Goal: Browse casually

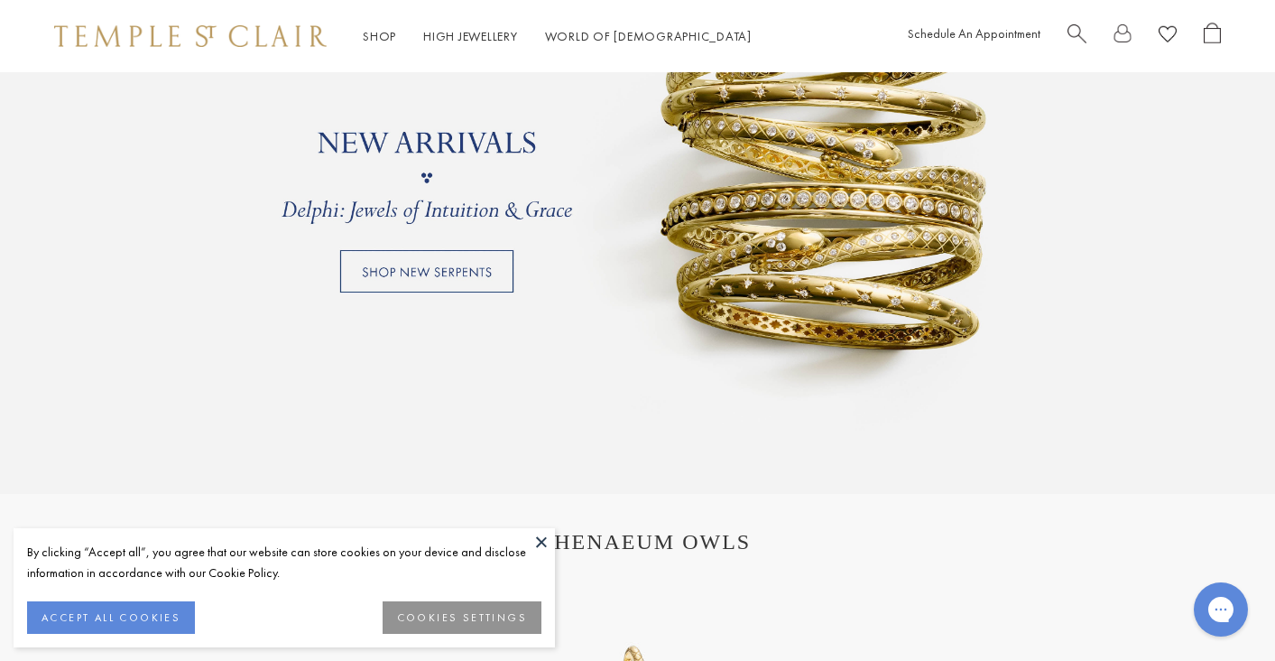
scroll to position [1578, 0]
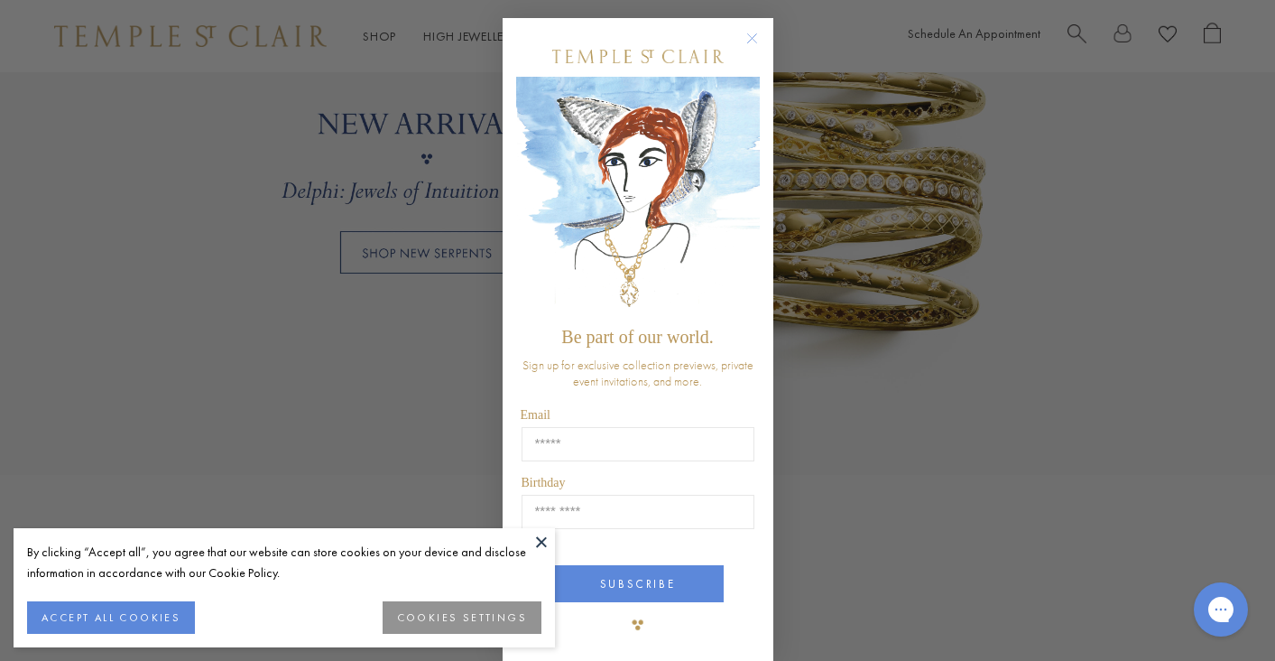
click at [803, 234] on div "Close dialog Be part of our world. Sign up for exclusive collection previews, p…" at bounding box center [637, 330] width 1275 height 661
click at [347, 370] on div "Close dialog Be part of our world. Sign up for exclusive collection previews, p…" at bounding box center [637, 330] width 1275 height 661
click at [754, 36] on circle "Close dialog" at bounding box center [752, 39] width 22 height 22
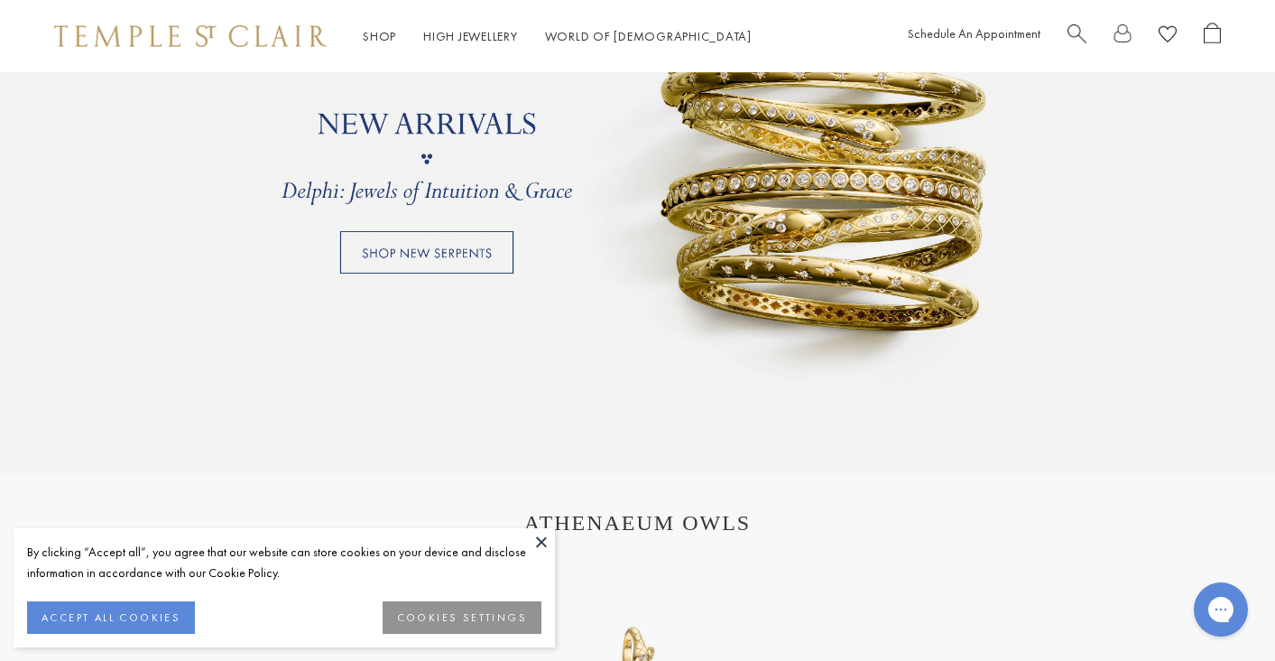
click at [468, 251] on link at bounding box center [637, 159] width 1275 height 632
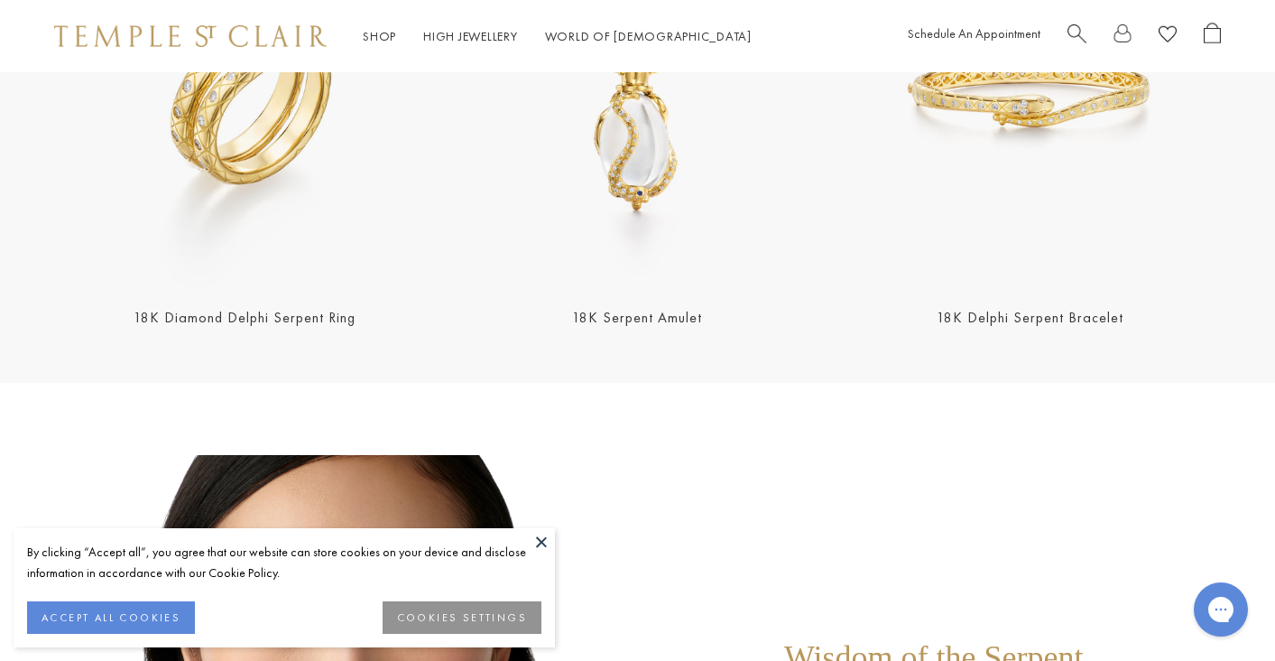
scroll to position [808, 0]
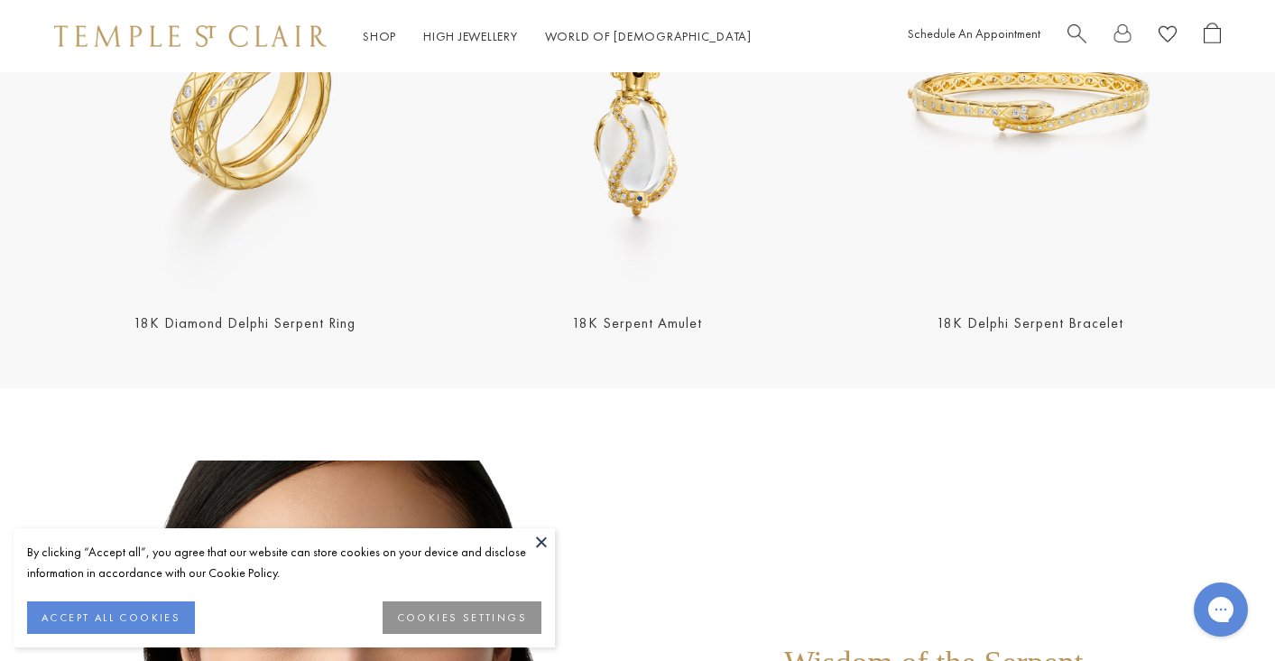
click at [1049, 124] on img at bounding box center [1030, 101] width 382 height 382
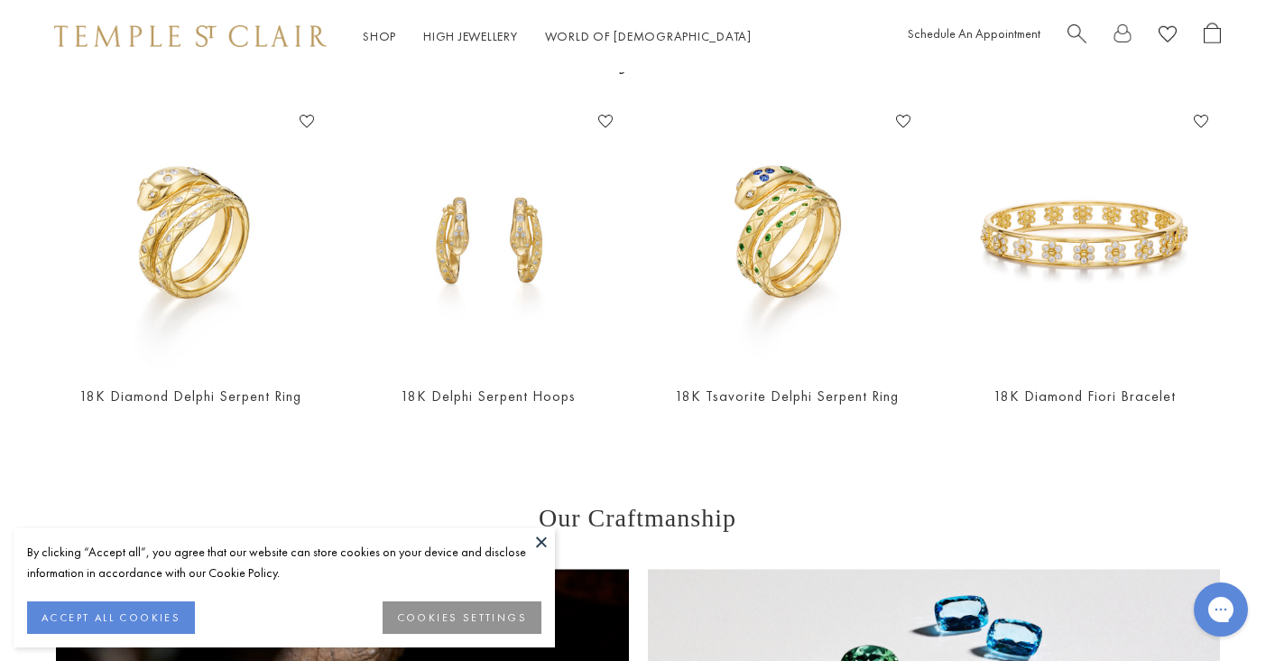
scroll to position [2036, 0]
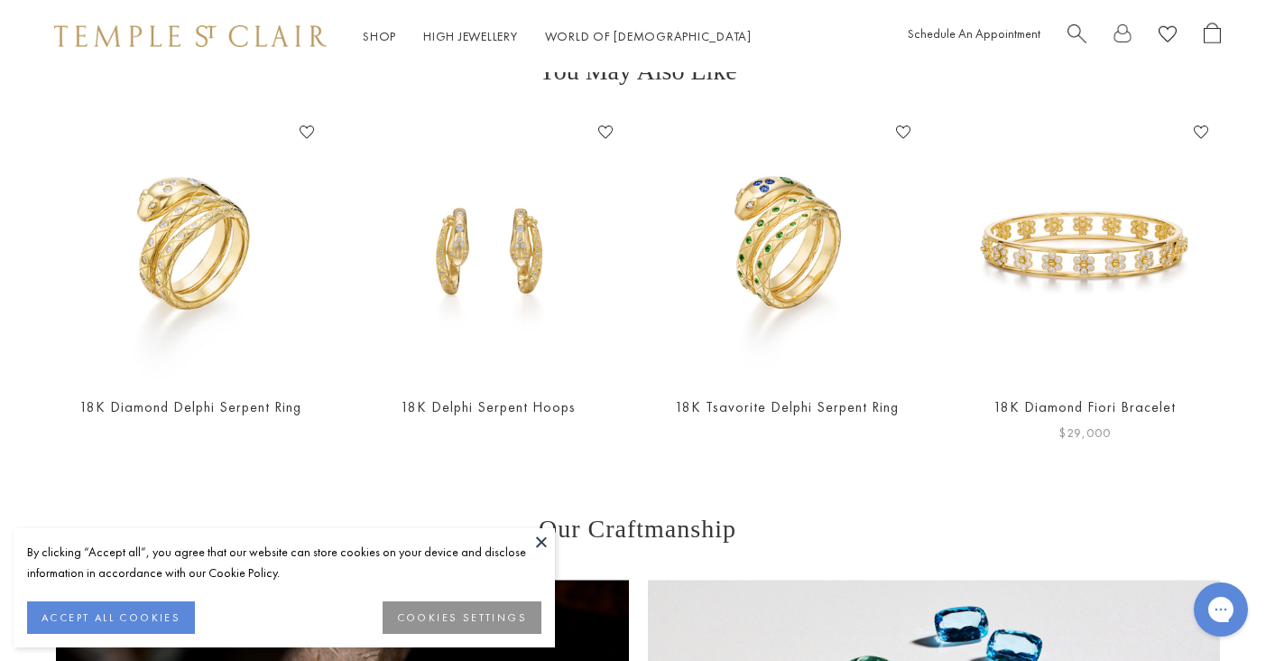
click at [1069, 255] on img at bounding box center [1085, 248] width 262 height 262
